Goal: Information Seeking & Learning: Learn about a topic

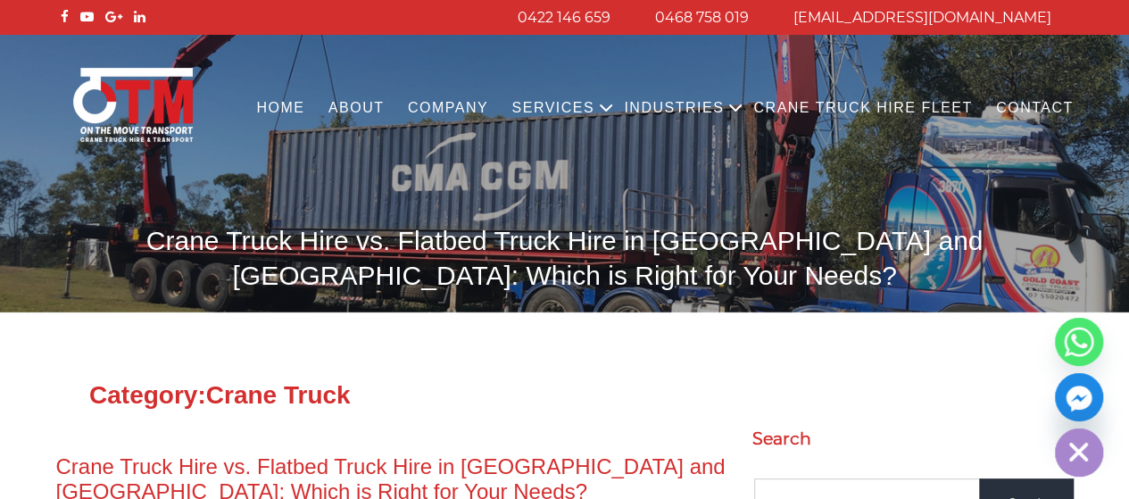
click at [604, 104] on link "Services" at bounding box center [553, 108] width 106 height 49
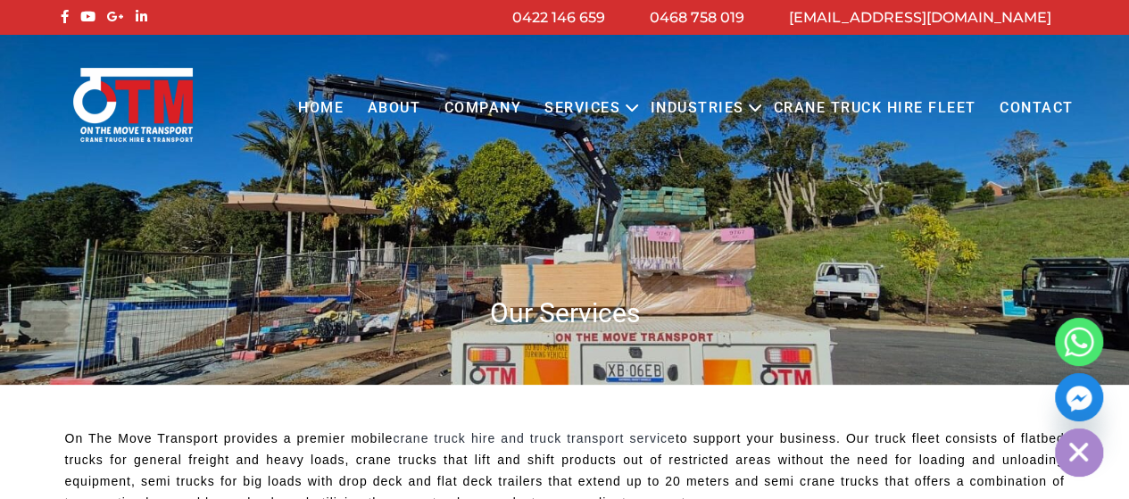
click at [834, 105] on link "Crane Truck Hire Fleet" at bounding box center [875, 108] width 226 height 49
